Goal: Task Accomplishment & Management: Manage account settings

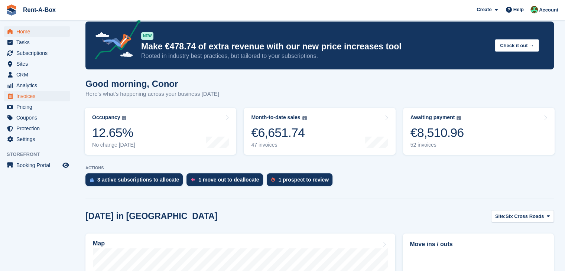
scroll to position [13, 0]
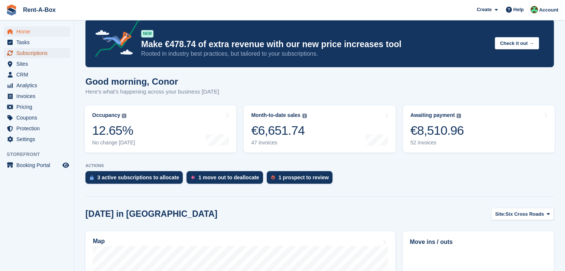
click at [19, 54] on span "Subscriptions" at bounding box center [38, 53] width 45 height 10
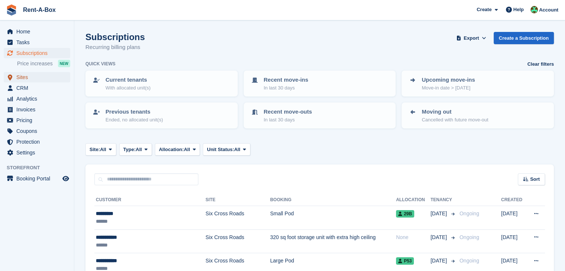
click at [22, 78] on span "Sites" at bounding box center [38, 77] width 45 height 10
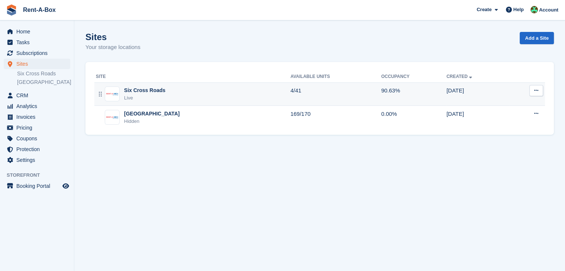
click at [153, 94] on div "Six Cross Roads" at bounding box center [144, 91] width 41 height 8
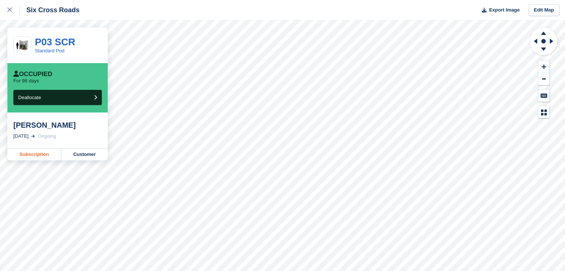
click at [40, 154] on link "Subscription" at bounding box center [34, 155] width 54 height 12
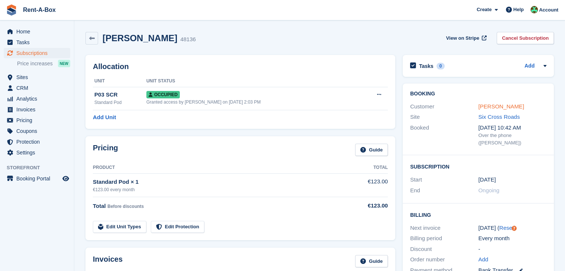
click at [489, 106] on link "[PERSON_NAME]" at bounding box center [502, 106] width 46 height 6
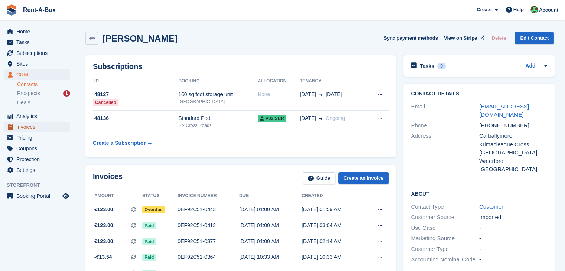
click at [28, 129] on span "Invoices" at bounding box center [38, 127] width 45 height 10
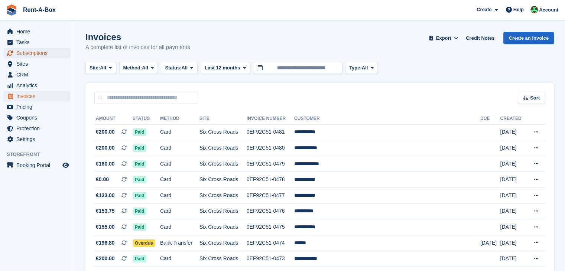
click at [38, 51] on span "Subscriptions" at bounding box center [38, 53] width 45 height 10
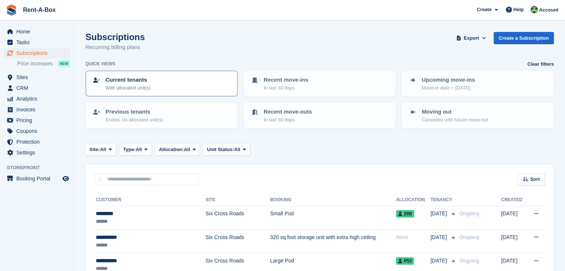
click at [148, 82] on p "Current tenants" at bounding box center [128, 80] width 45 height 9
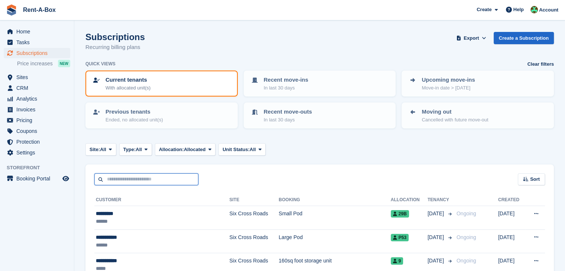
drag, startPoint x: 126, startPoint y: 181, endPoint x: 111, endPoint y: 180, distance: 14.1
click at [125, 181] on input "text" at bounding box center [146, 180] width 104 height 12
type input "******"
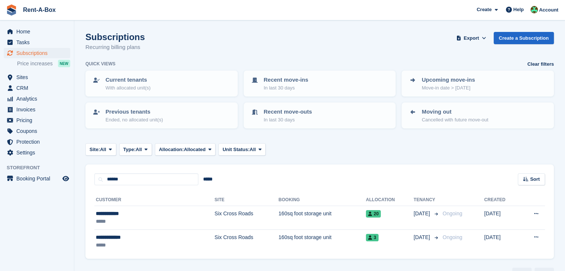
scroll to position [18, 0]
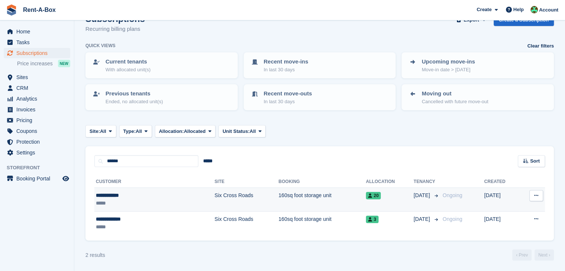
click at [279, 195] on td "160sq foot storage unit" at bounding box center [322, 200] width 87 height 24
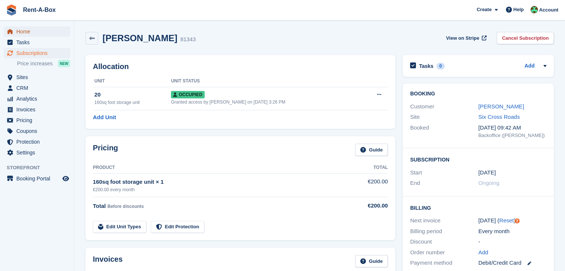
click at [28, 32] on span "Home" at bounding box center [38, 31] width 45 height 10
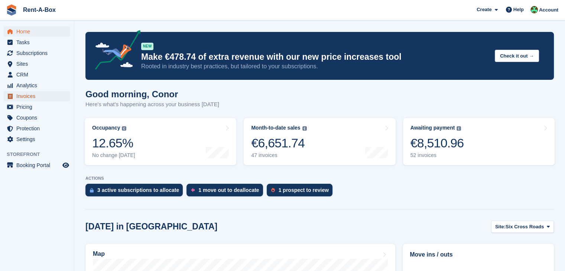
click at [27, 96] on span "Invoices" at bounding box center [38, 96] width 45 height 10
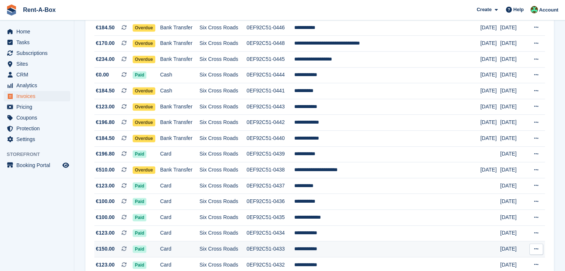
scroll to position [685, 0]
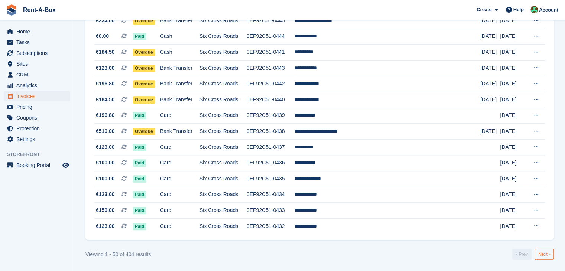
click at [544, 254] on link "Next ›" at bounding box center [544, 254] width 19 height 11
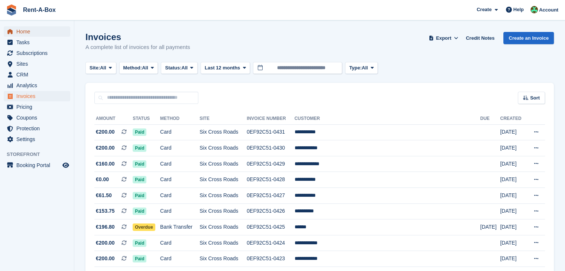
click at [27, 33] on span "Home" at bounding box center [38, 31] width 45 height 10
